Goal: Use online tool/utility

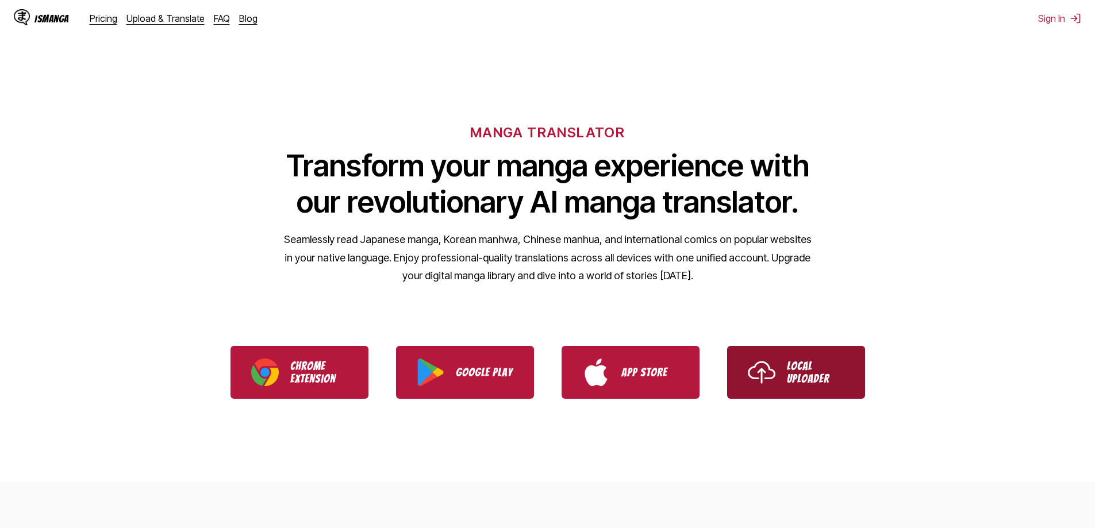
click at [799, 383] on p "Local Uploader" at bounding box center [815, 372] width 57 height 25
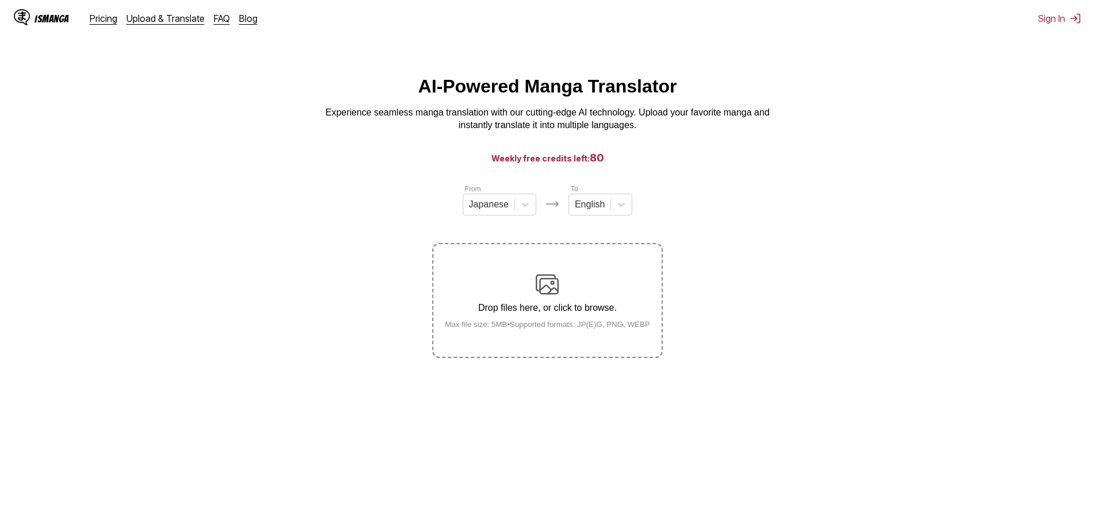
click at [787, 247] on section "From Japanese To English Drop files here, or click to browse. Max file size: 5M…" at bounding box center [547, 270] width 1076 height 175
click at [598, 276] on div "Drop files here, or click to browse. Max file size: 5MB • Supported formats: JP…" at bounding box center [548, 301] width 224 height 56
click at [0, 0] on input "Drop files here, or click to browse. Max file size: 5MB • Supported formats: JP…" at bounding box center [0, 0] width 0 height 0
